Goal: Information Seeking & Learning: Learn about a topic

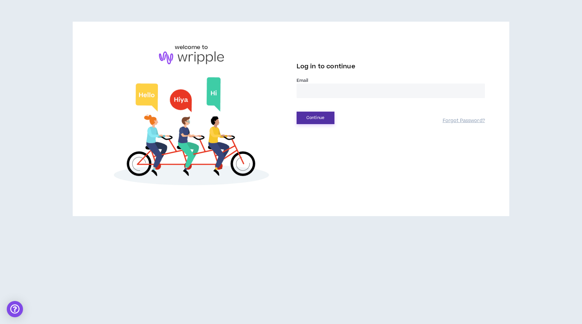
type input "**********"
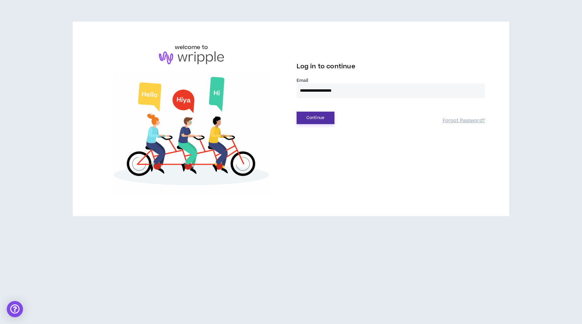
click at [322, 120] on button "Continue" at bounding box center [315, 118] width 38 height 13
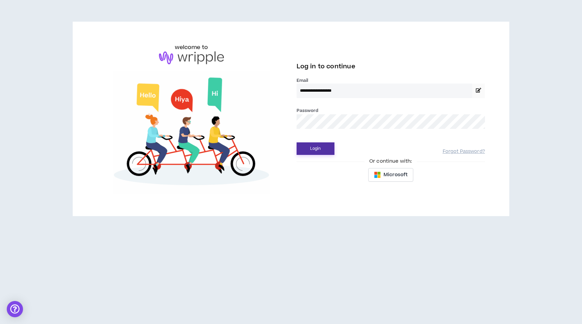
click at [318, 149] on button "Login" at bounding box center [315, 148] width 38 height 13
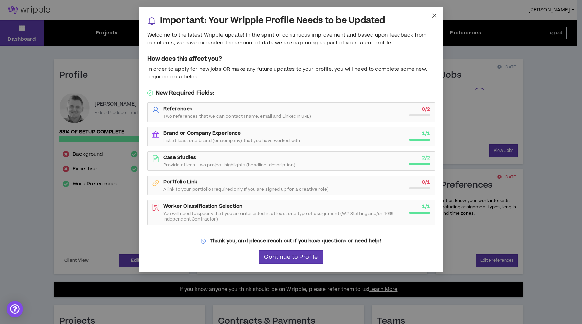
click at [438, 14] on span "Close" at bounding box center [434, 16] width 18 height 18
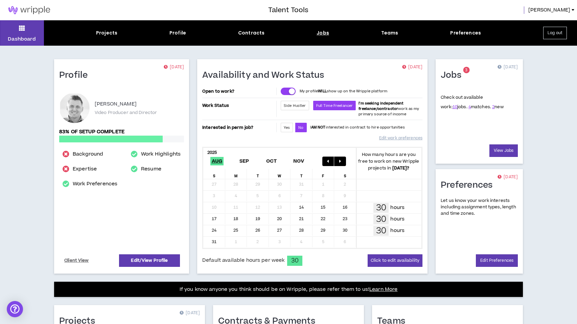
click at [322, 32] on div "Jobs" at bounding box center [322, 32] width 13 height 7
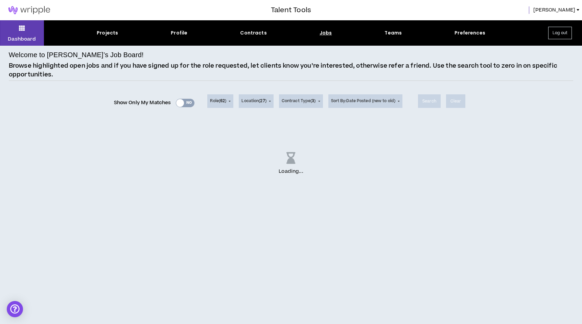
click at [153, 160] on div "Loading ..." at bounding box center [291, 163] width 564 height 84
click at [176, 102] on div "Show Only My Matches Yes No" at bounding box center [154, 103] width 81 height 10
click at [182, 105] on div "Show Only My Matches Yes No" at bounding box center [154, 103] width 81 height 10
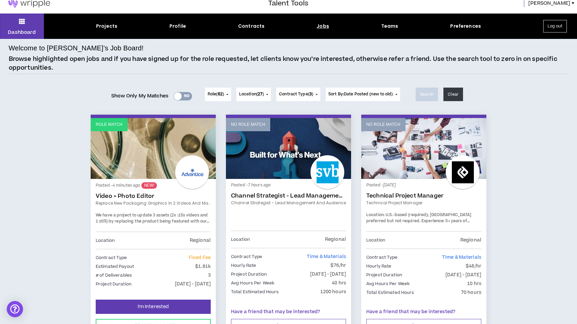
scroll to position [9, 0]
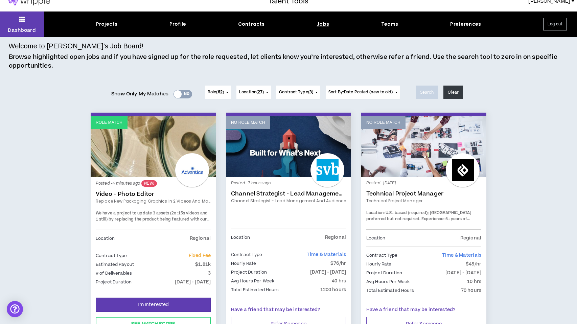
click at [179, 95] on div "Yes No" at bounding box center [182, 94] width 19 height 8
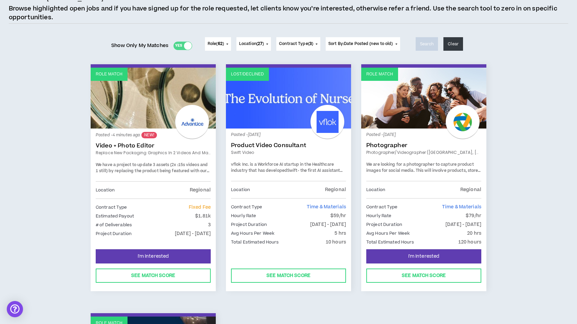
scroll to position [103, 0]
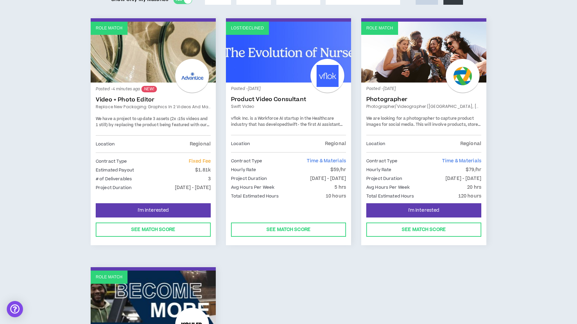
click at [129, 99] on link "Video + Photo Editor" at bounding box center [153, 99] width 115 height 7
